Goal: Transaction & Acquisition: Purchase product/service

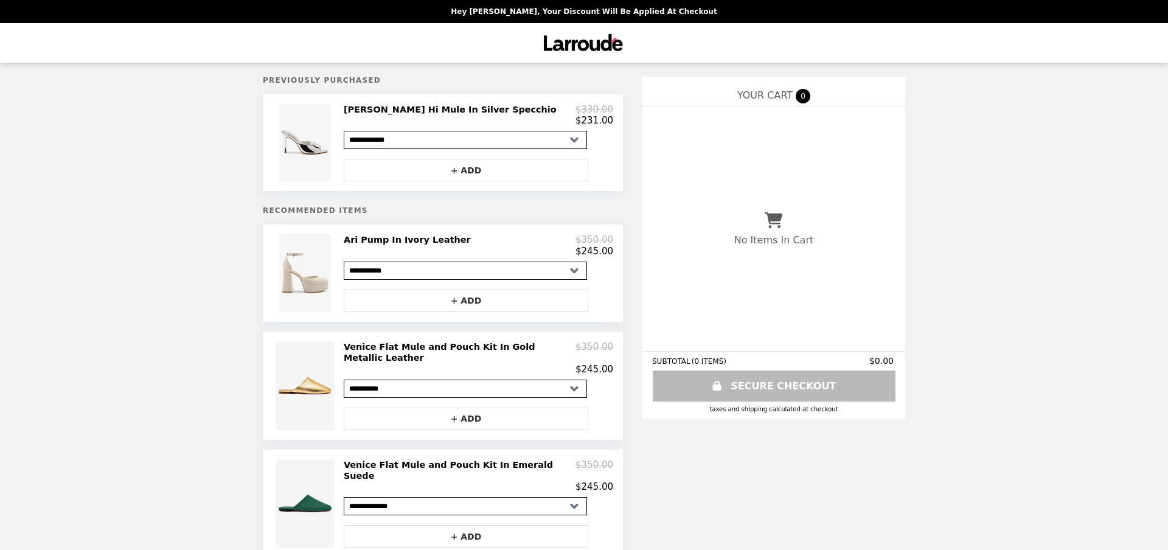
select select "**********"
drag, startPoint x: 613, startPoint y: 122, endPoint x: 576, endPoint y: 118, distance: 37.3
click at [576, 118] on div "$231.00" at bounding box center [479, 120] width 270 height 11
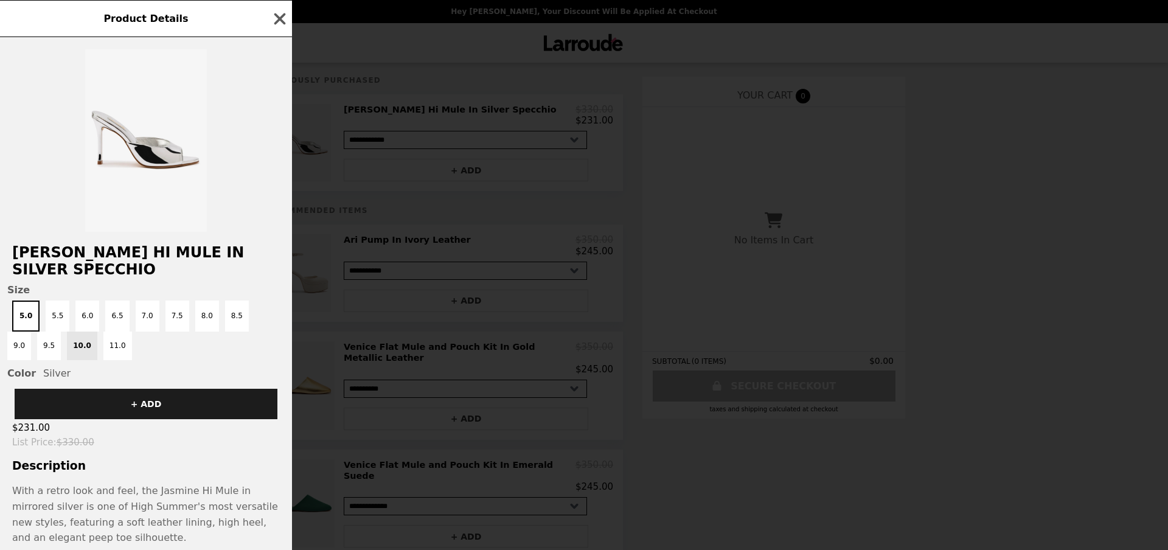
click at [537, 458] on div "Product Details Jasmine Hi Mule In Silver Specchio Size 5.0 5.5 6.0 6.5 7.0 7.5…" at bounding box center [584, 275] width 1168 height 550
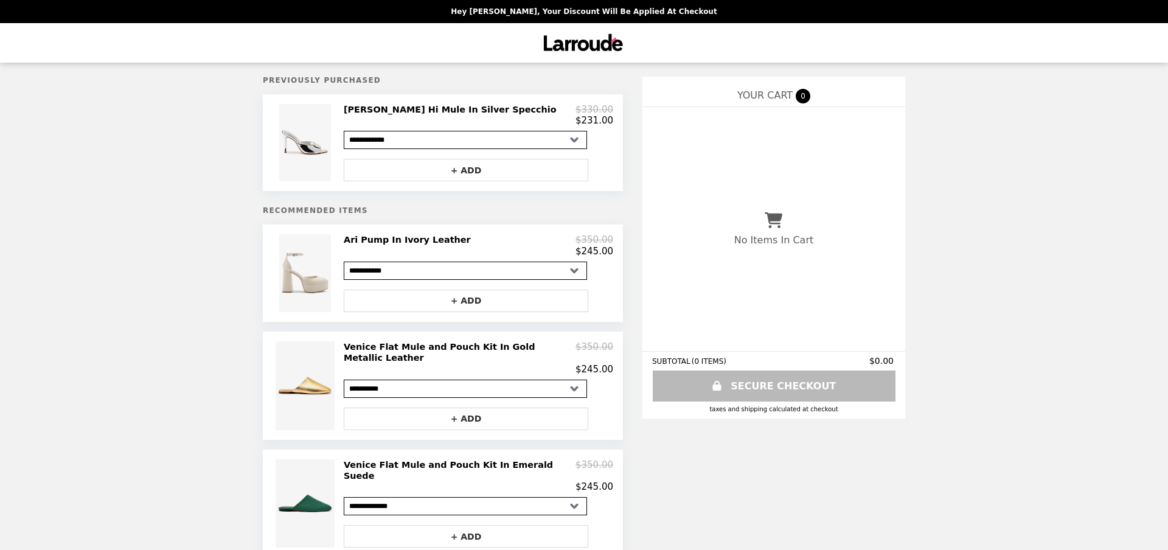
click at [457, 108] on h2 "[PERSON_NAME] Hi Mule In Silver Specchio" at bounding box center [453, 109] width 218 height 11
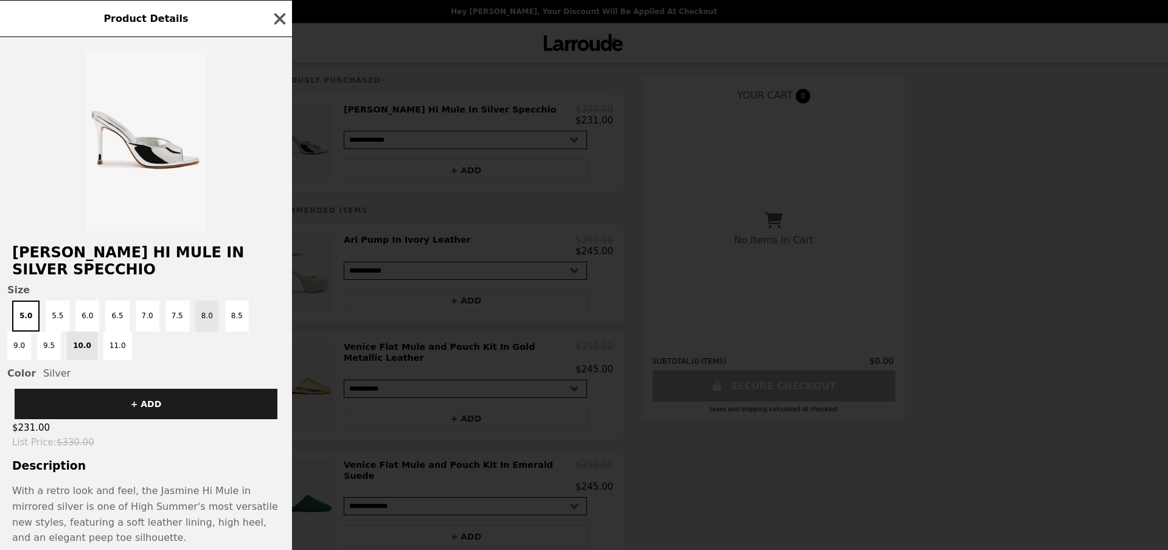
click at [195, 315] on button "8.0" at bounding box center [207, 316] width 24 height 31
click at [225, 315] on button "8.5" at bounding box center [237, 316] width 24 height 31
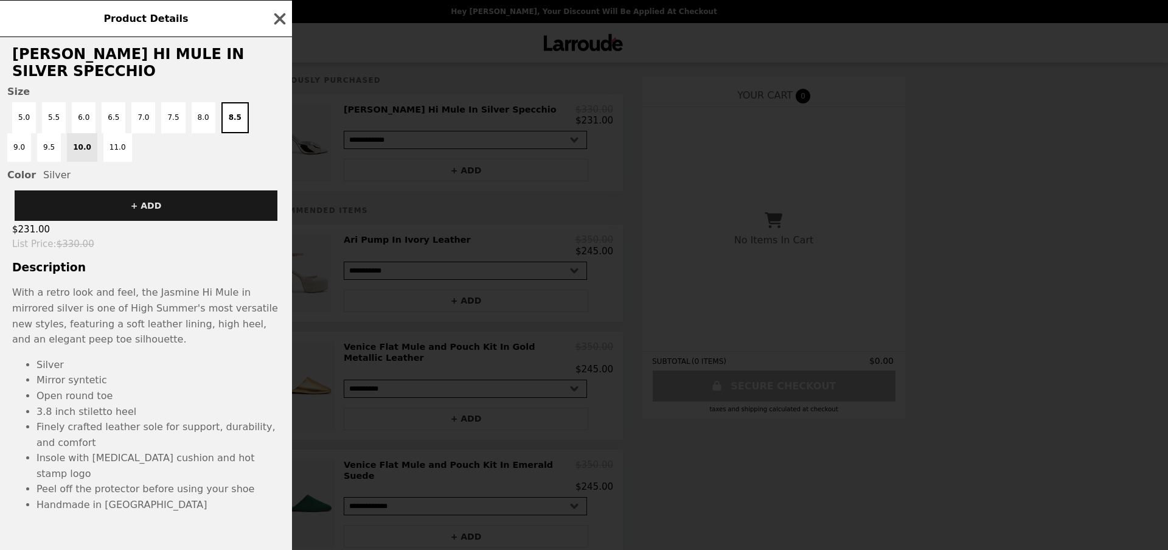
scroll to position [202, 0]
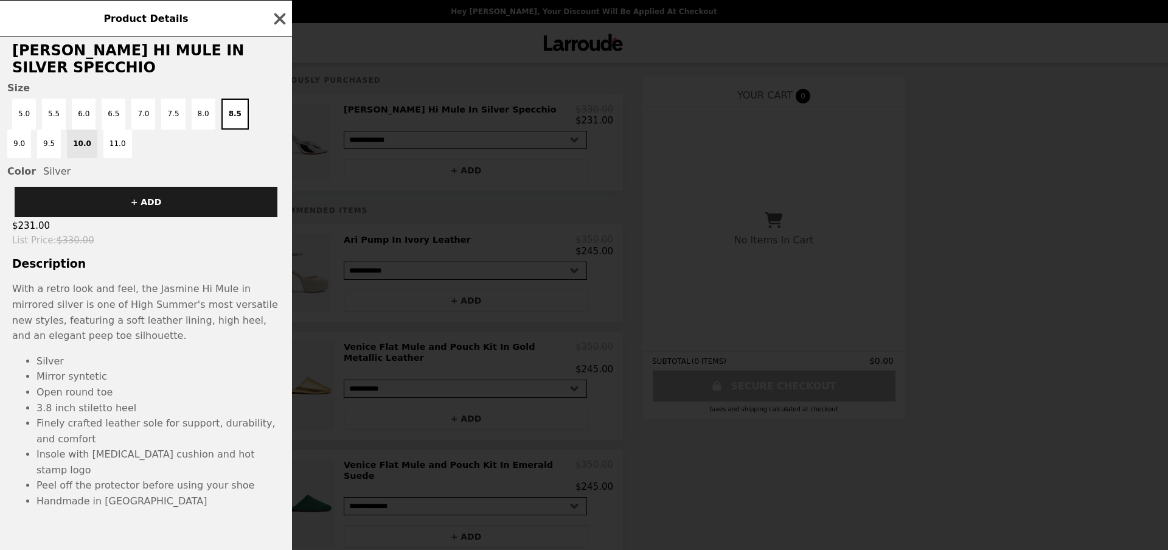
click at [398, 274] on div "Product Details Jasmine Hi Mule In Silver Specchio Size 5.0 5.5 6.0 6.5 7.0 7.5…" at bounding box center [584, 275] width 1168 height 550
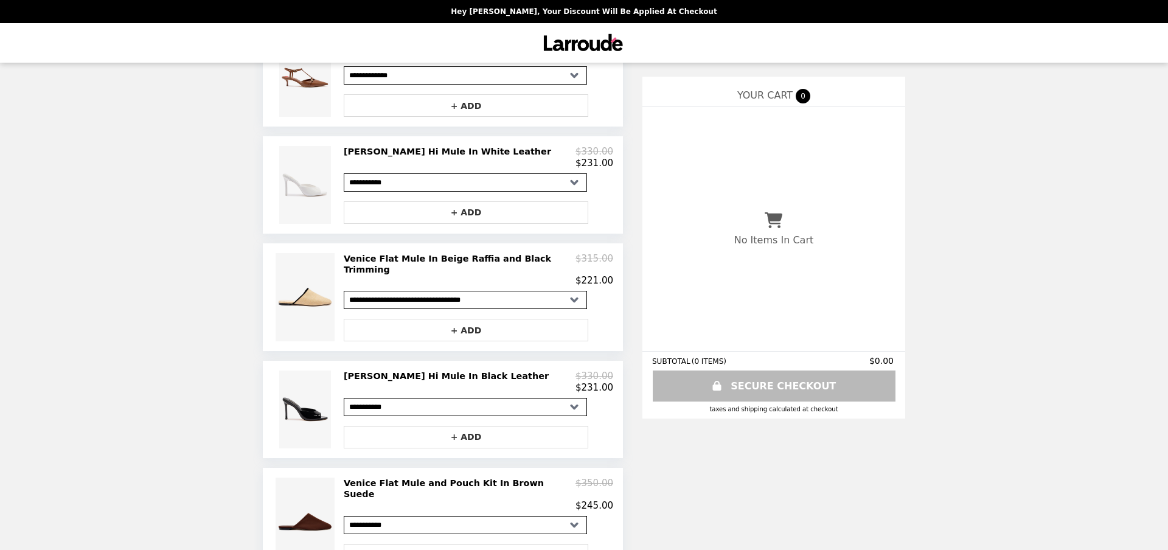
scroll to position [755, 0]
